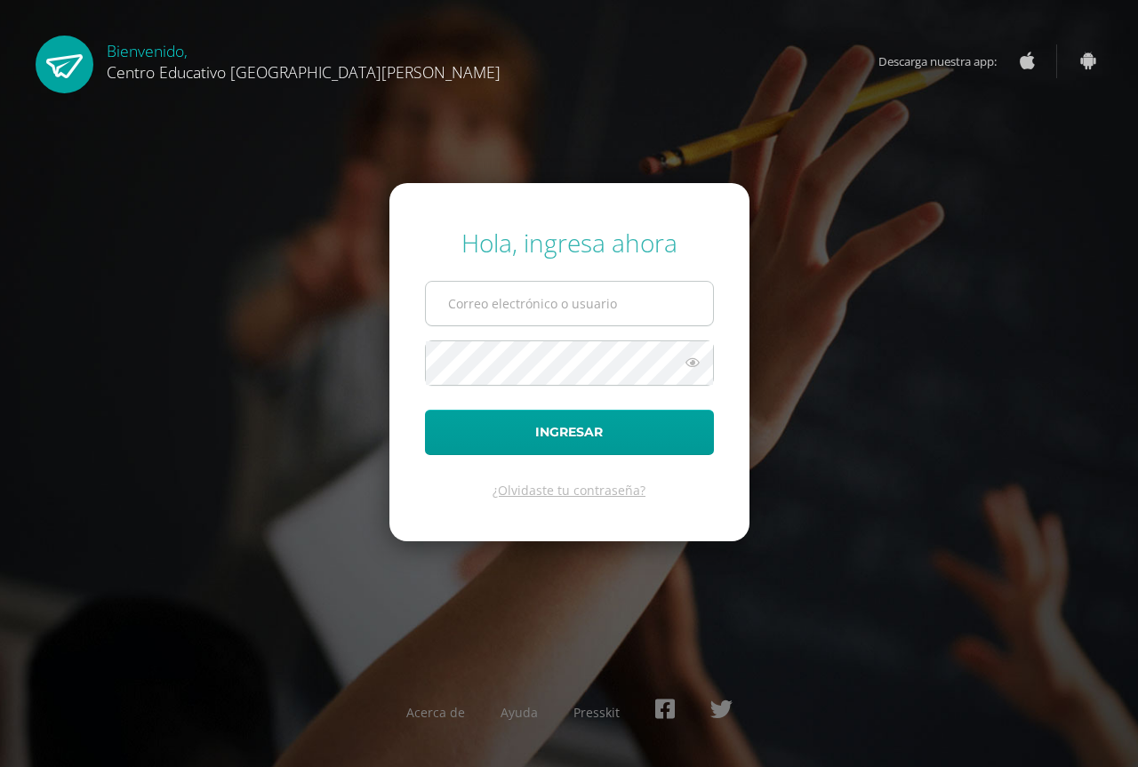
click at [575, 312] on input "text" at bounding box center [569, 304] width 287 height 44
type input "sergio.siliezar@centroeducativoelvalle.edu.gt"
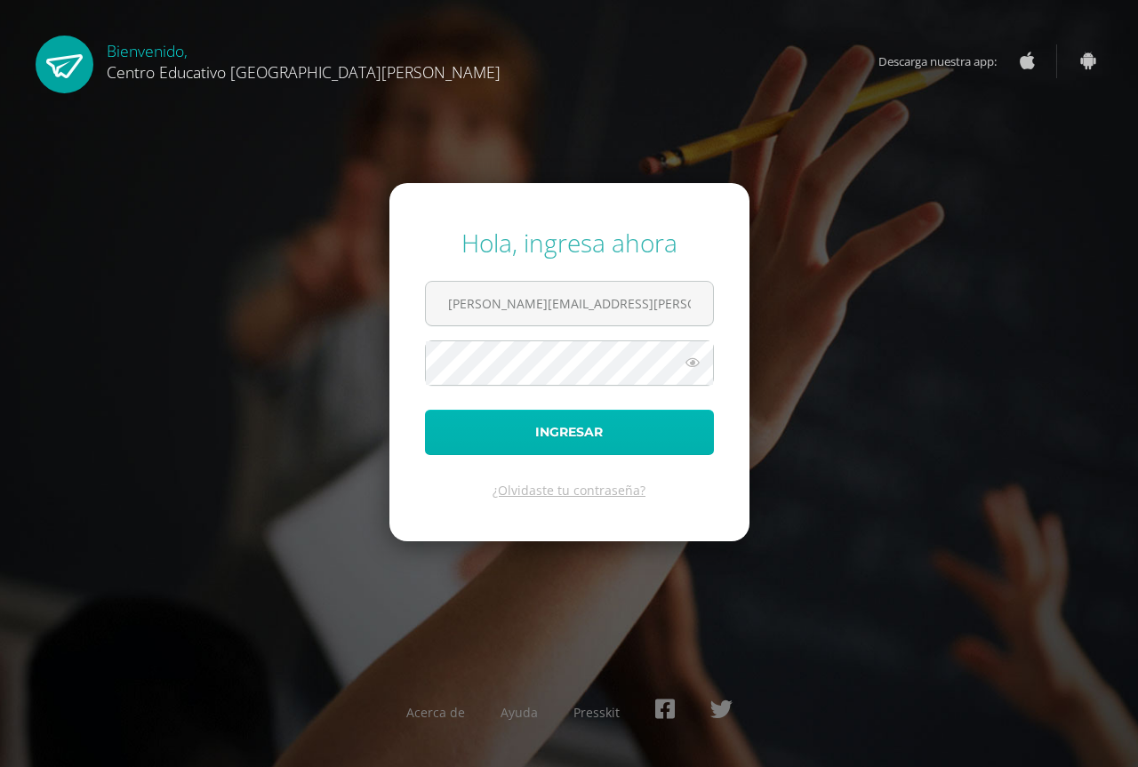
click at [575, 423] on button "Ingresar" at bounding box center [569, 432] width 289 height 45
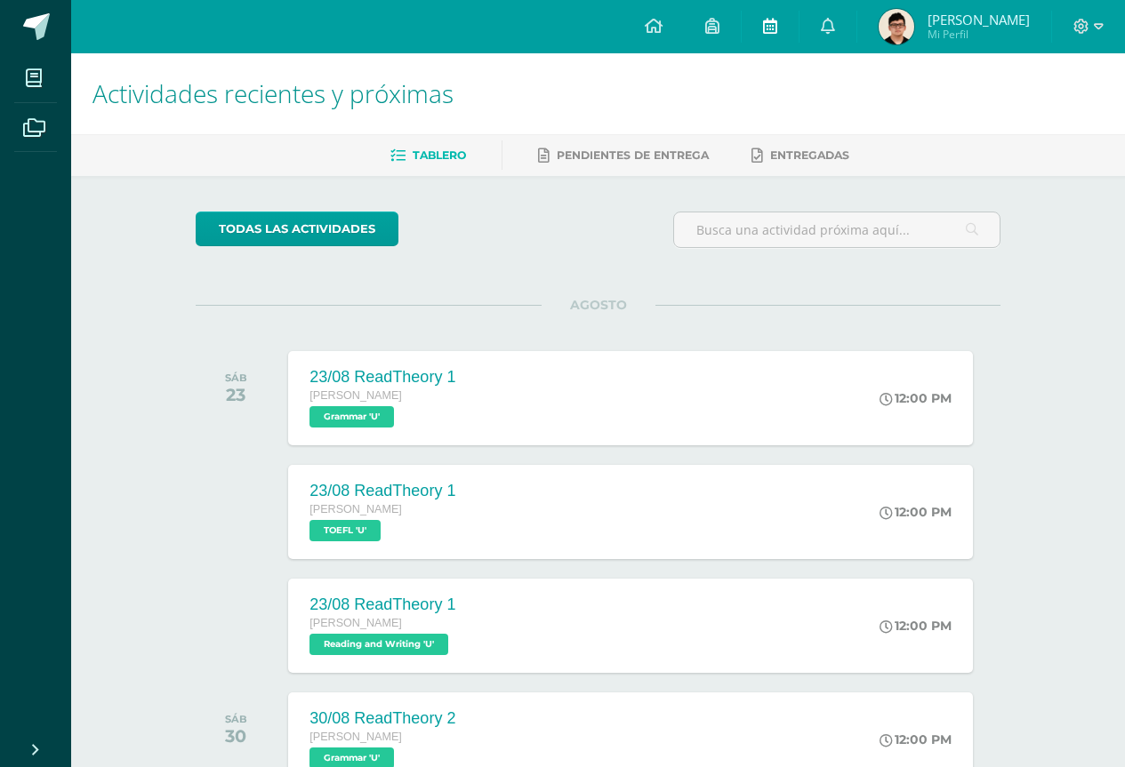
click at [777, 30] on icon at bounding box center [770, 26] width 14 height 16
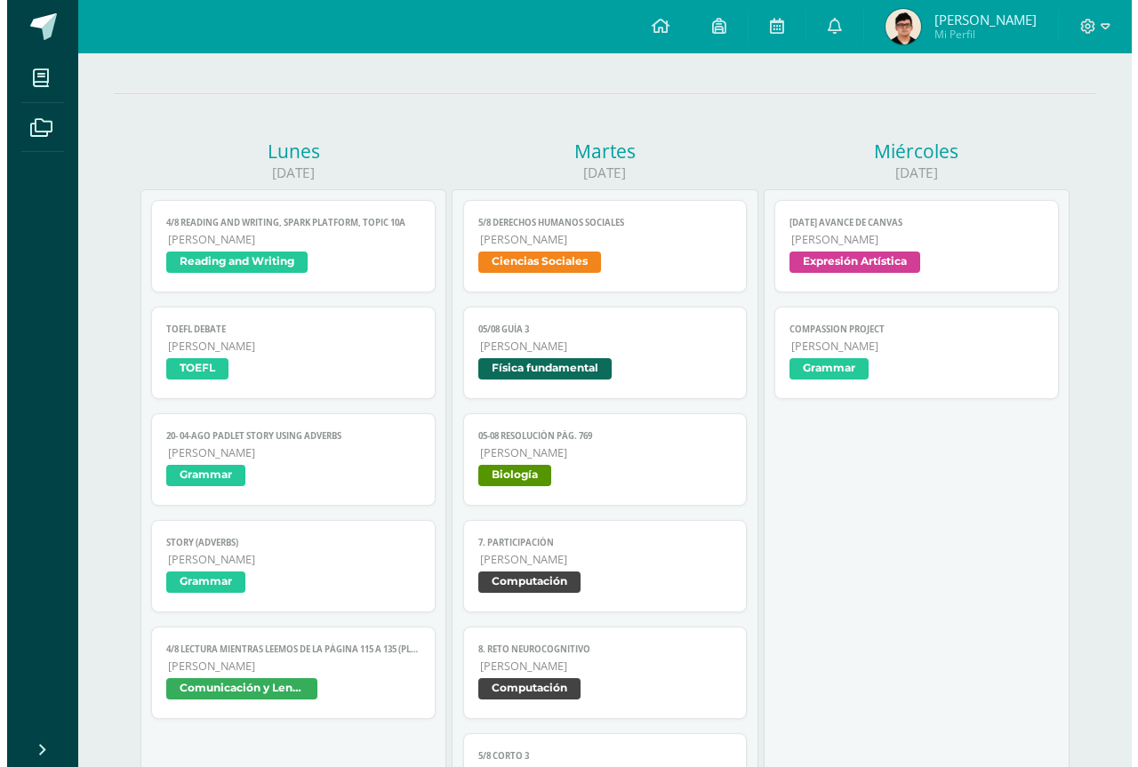
scroll to position [178, 0]
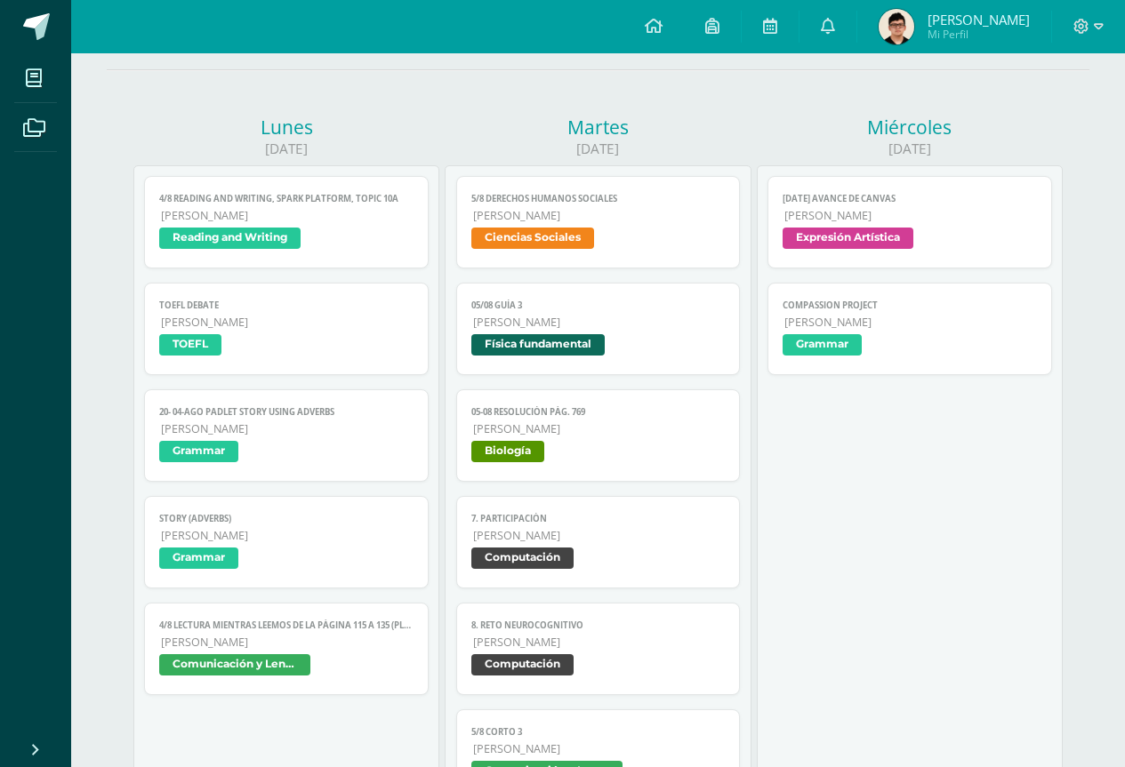
click at [871, 314] on link "Compassion project Quinto Bachillerato Grammar" at bounding box center [909, 329] width 284 height 92
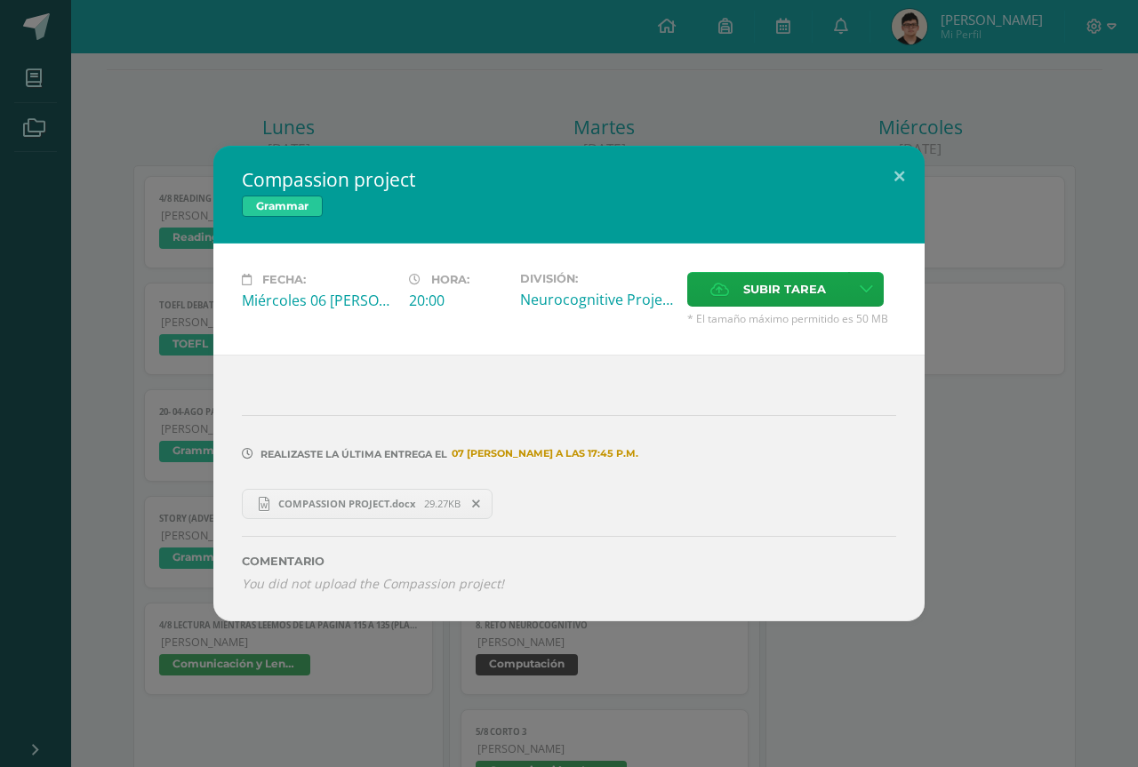
click at [390, 498] on span "COMPASSION PROJECT.docx" at bounding box center [346, 503] width 155 height 13
